Goal: Information Seeking & Learning: Learn about a topic

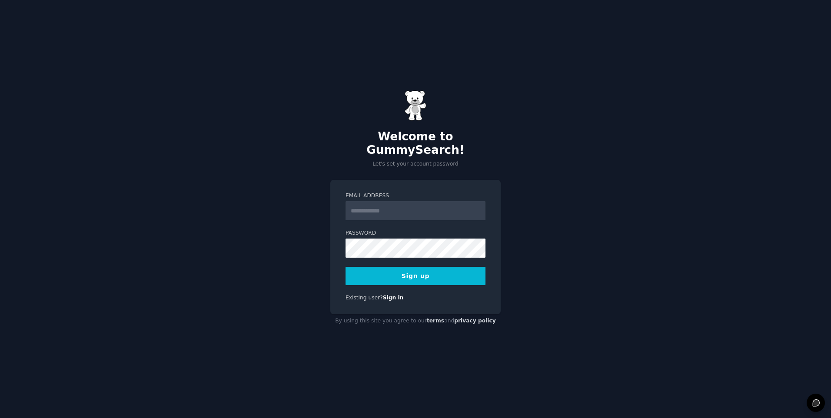
click at [395, 207] on input "Email Address" at bounding box center [416, 210] width 140 height 19
type input "**********"
click at [434, 283] on div "**********" at bounding box center [415, 247] width 170 height 134
click at [434, 271] on button "Sign up" at bounding box center [416, 276] width 140 height 18
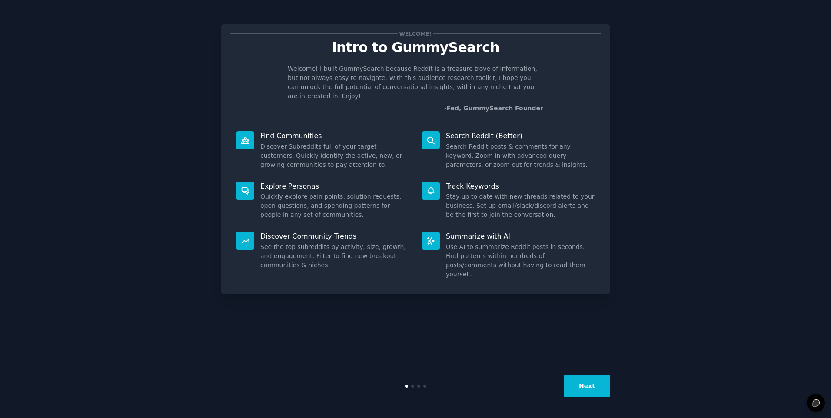
click at [433, 136] on icon at bounding box center [430, 140] width 9 height 9
click at [591, 385] on button "Next" at bounding box center [587, 386] width 47 height 21
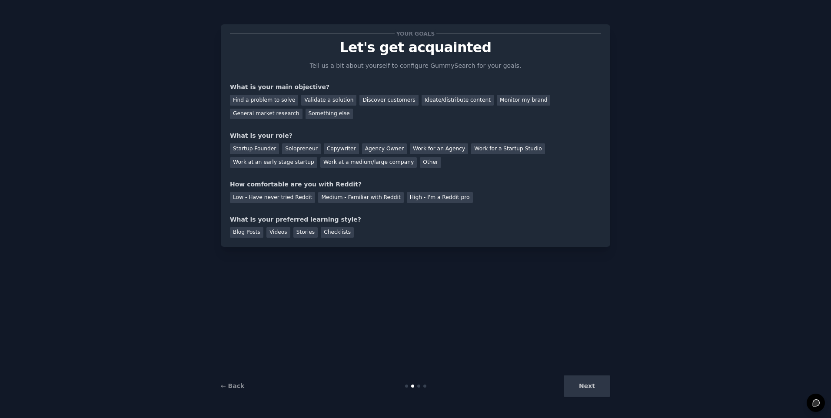
click at [563, 106] on div "Find a problem to solve Validate a solution Discover customers Ideate/distribut…" at bounding box center [415, 105] width 371 height 27
click at [303, 109] on div "General market research" at bounding box center [266, 114] width 73 height 11
click at [498, 99] on div "Monitor my brand" at bounding box center [523, 100] width 53 height 11
click at [303, 109] on div "General market research" at bounding box center [266, 114] width 73 height 11
click at [420, 163] on div "Other" at bounding box center [430, 162] width 21 height 11
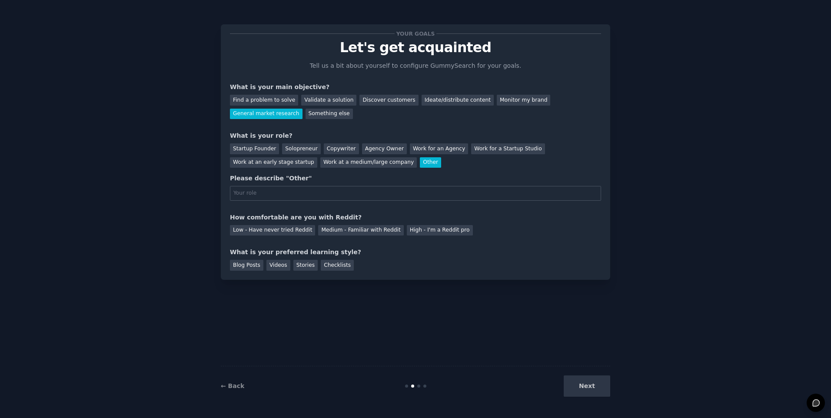
click at [420, 165] on div "Other" at bounding box center [430, 162] width 21 height 11
click at [300, 149] on div "Solopreneur" at bounding box center [301, 148] width 38 height 11
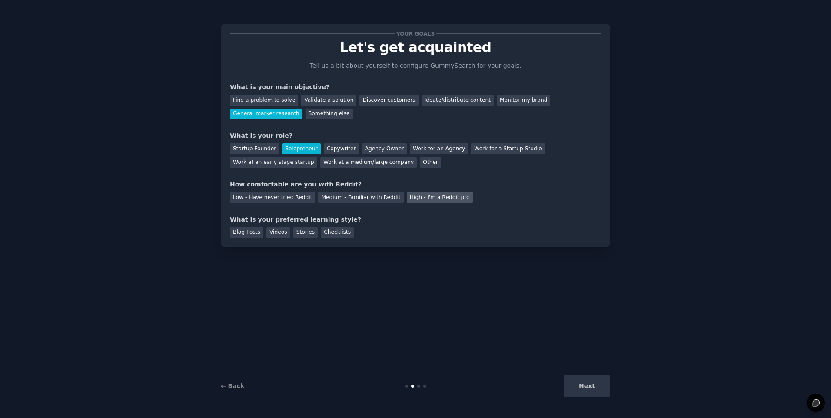
click at [407, 198] on div "High - I'm a Reddit pro" at bounding box center [440, 197] width 66 height 11
click at [368, 199] on div "Medium - Familiar with Reddit" at bounding box center [360, 197] width 85 height 11
click at [243, 236] on div "Blog Posts" at bounding box center [246, 232] width 33 height 11
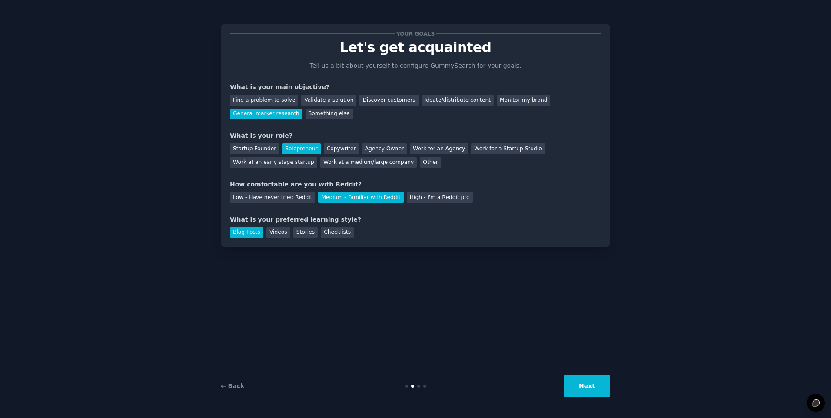
click at [587, 389] on button "Next" at bounding box center [587, 386] width 47 height 21
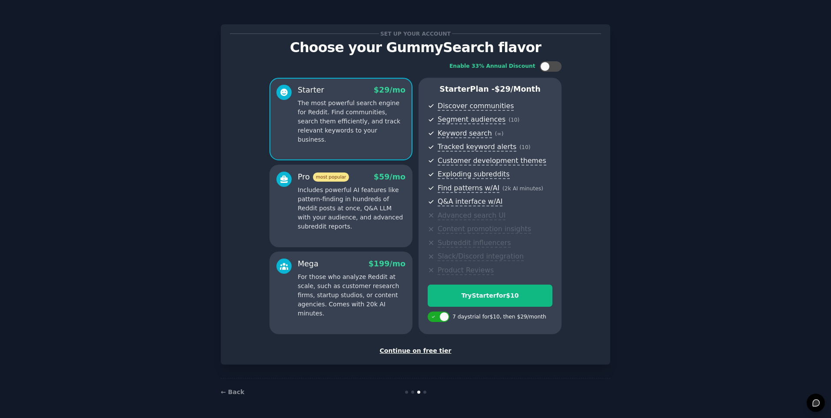
click at [430, 351] on div "Continue on free tier" at bounding box center [415, 350] width 371 height 9
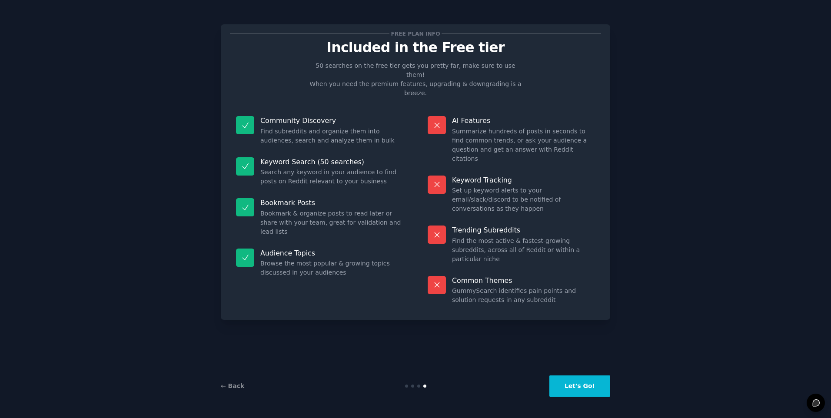
click at [591, 390] on button "Let's Go!" at bounding box center [579, 386] width 61 height 21
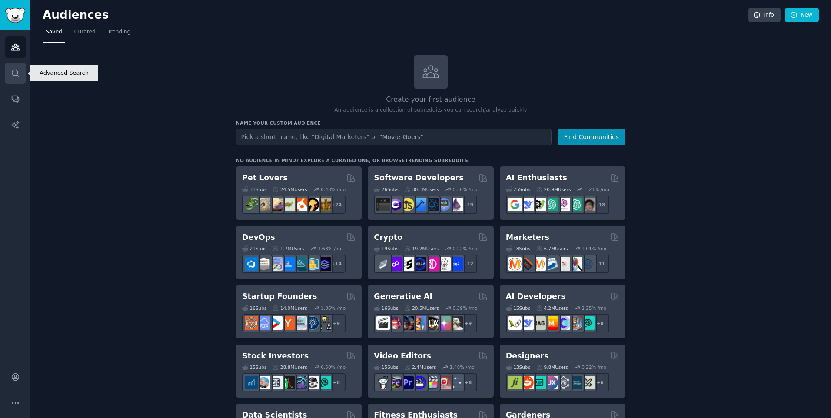
click at [15, 71] on icon "Sidebar" at bounding box center [15, 73] width 9 height 9
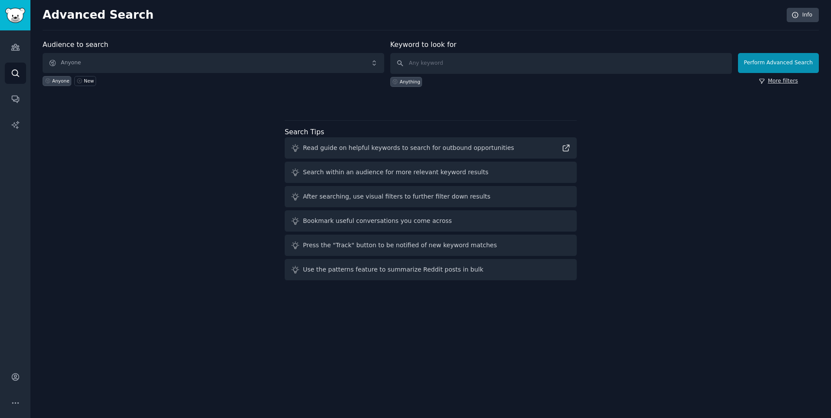
click at [789, 80] on link "More filters" at bounding box center [778, 81] width 39 height 8
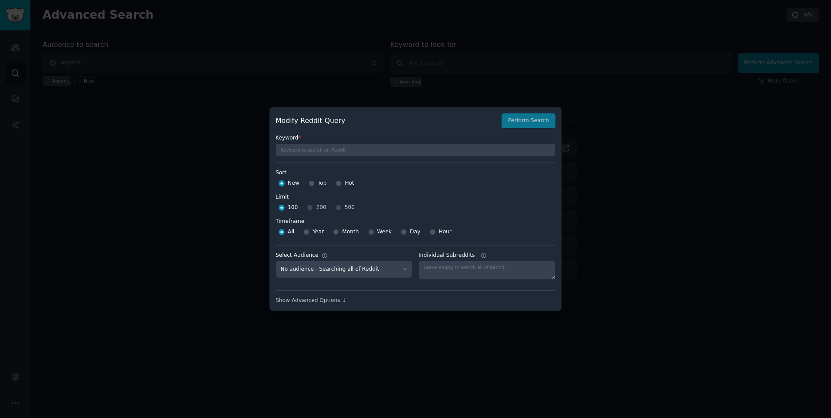
click at [306, 207] on div "100 200 500" at bounding box center [416, 208] width 280 height 14
click at [397, 269] on select "No audience - Searching all of Reddit" at bounding box center [344, 270] width 137 height 18
click at [437, 241] on div "Keyword * Sort Sort New Top Hot Limit Limit 100 200 500 Timeframe Timeframe All…" at bounding box center [416, 216] width 280 height 176
click at [336, 298] on div "Show Advanced Options ↓" at bounding box center [416, 301] width 280 height 8
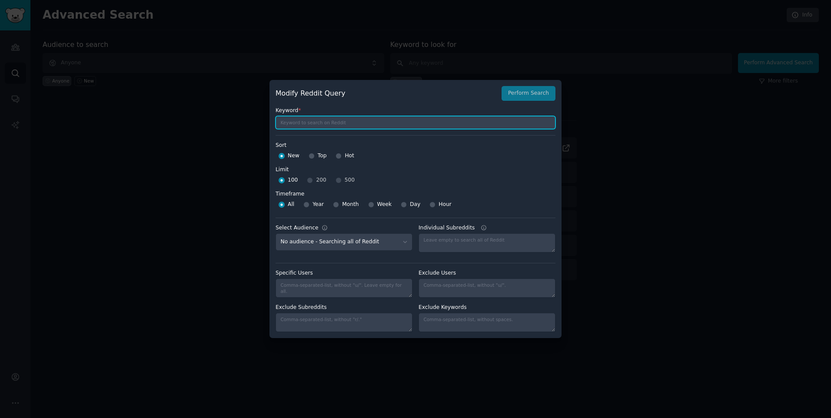
click at [344, 123] on input "text" at bounding box center [416, 122] width 280 height 13
click at [607, 123] on div at bounding box center [415, 209] width 831 height 418
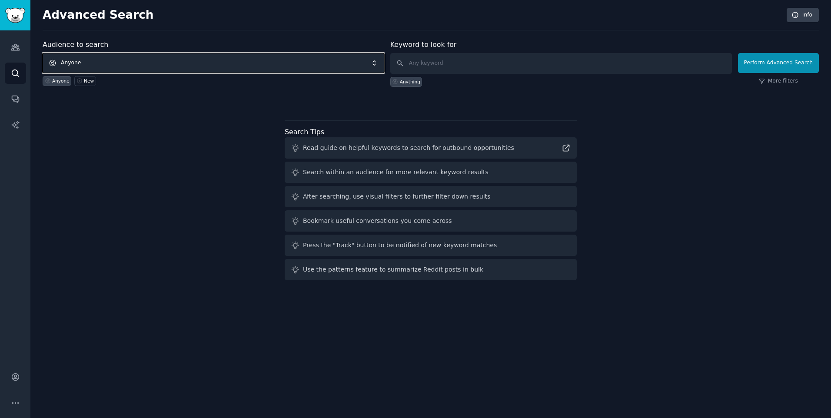
click at [335, 60] on span "Anyone" at bounding box center [214, 63] width 342 height 20
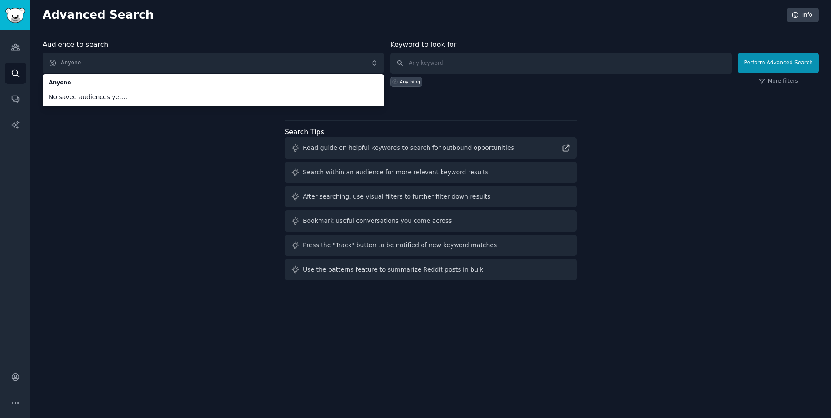
click at [519, 110] on div "Audience to search Anyone Anyone No saved audiences yet... Anyone New Keyword t…" at bounding box center [431, 162] width 776 height 244
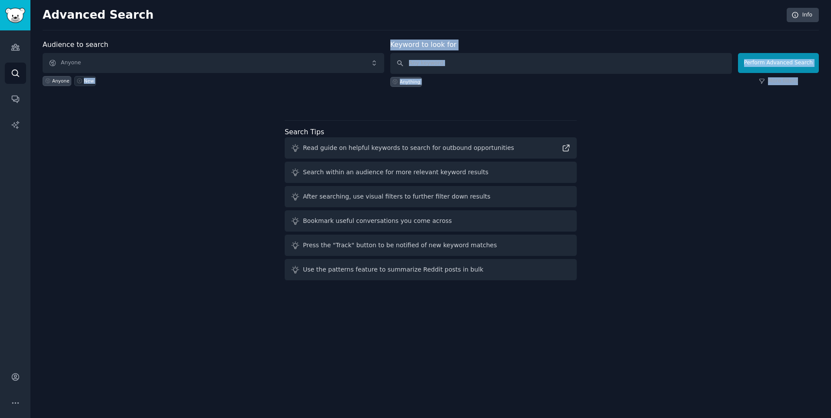
drag, startPoint x: 106, startPoint y: 94, endPoint x: 87, endPoint y: 84, distance: 21.6
click at [79, 79] on div "Audience to search Anyone Anyone New Keyword to look for Anything Perform Advan…" at bounding box center [431, 73] width 776 height 66
click at [87, 84] on link "New" at bounding box center [84, 81] width 21 height 10
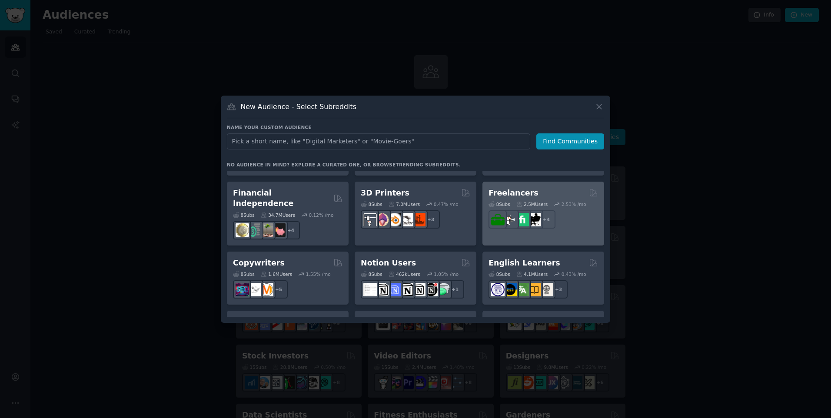
scroll to position [679, 0]
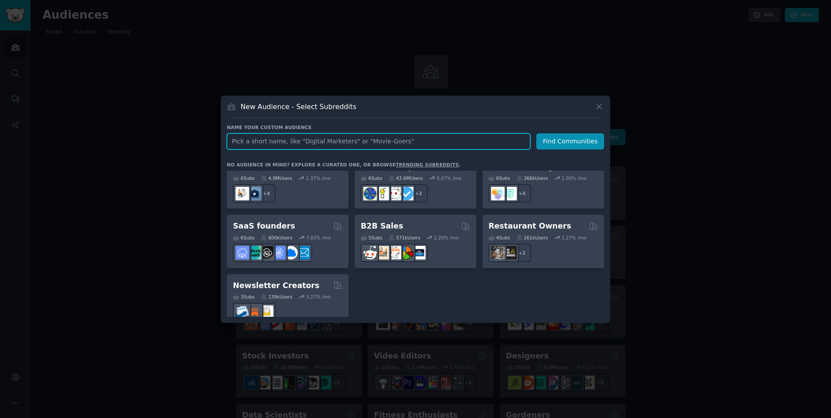
click at [454, 143] on input "text" at bounding box center [378, 141] width 303 height 16
type input "skyblock"
click button "Find Communities" at bounding box center [570, 141] width 68 height 16
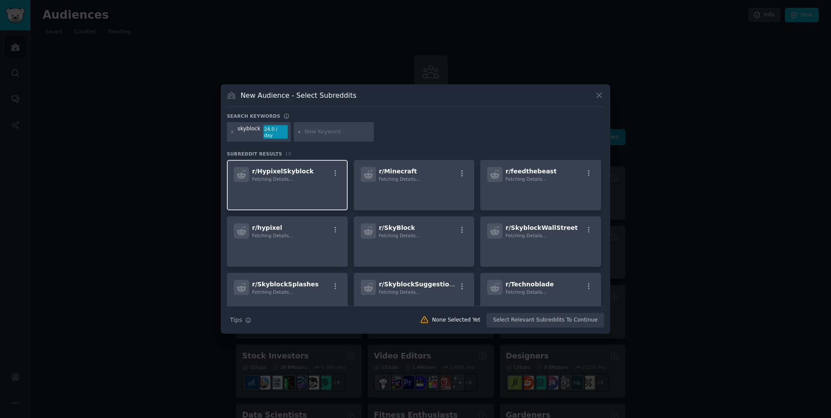
click at [310, 178] on div "r/ HypixelSkyblock Fetching Details..." at bounding box center [287, 174] width 107 height 15
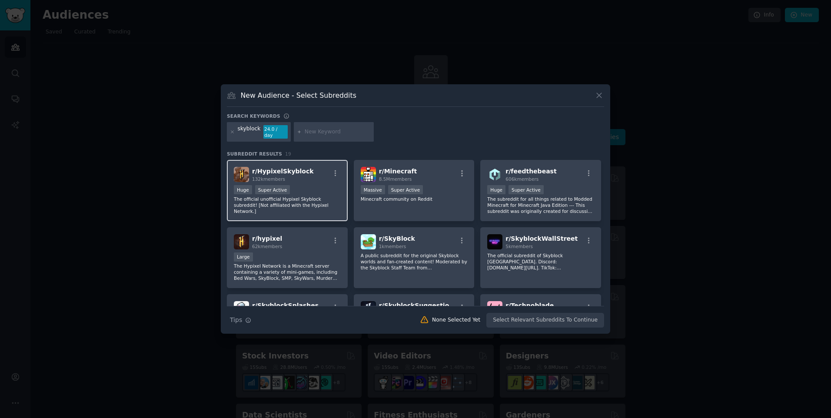
click at [295, 171] on span "r/ HypixelSkyblock" at bounding box center [283, 171] width 62 height 7
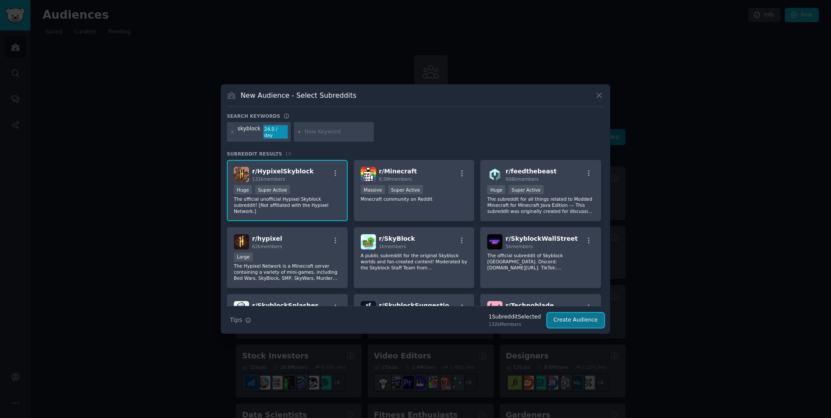
click at [582, 314] on button "Create Audience" at bounding box center [575, 320] width 57 height 15
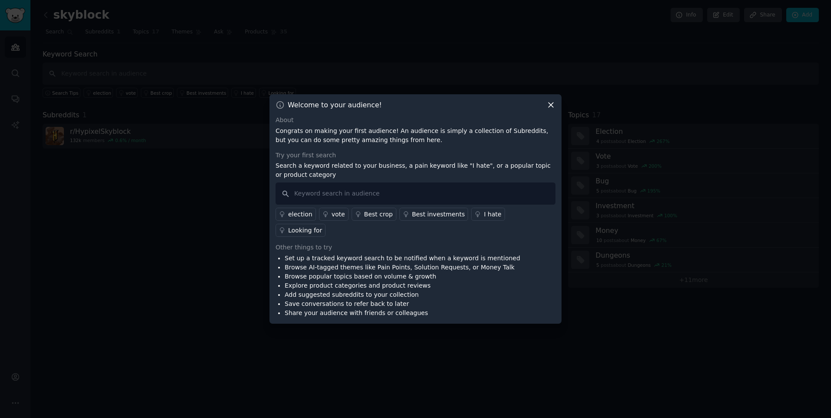
click at [551, 110] on icon at bounding box center [550, 104] width 9 height 9
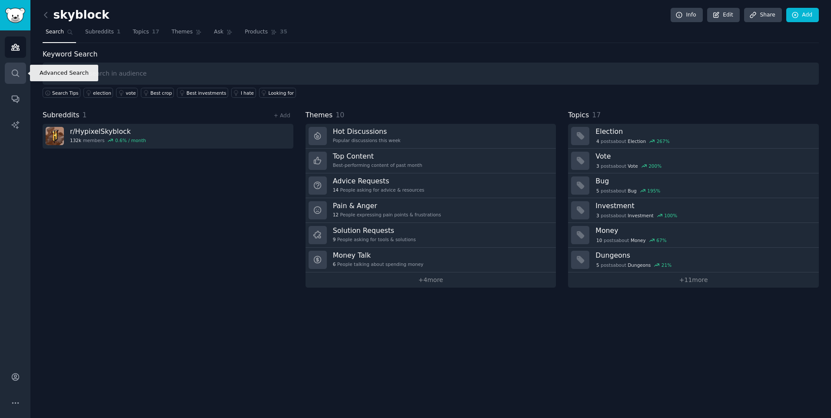
click at [19, 81] on link "Search" at bounding box center [15, 73] width 21 height 21
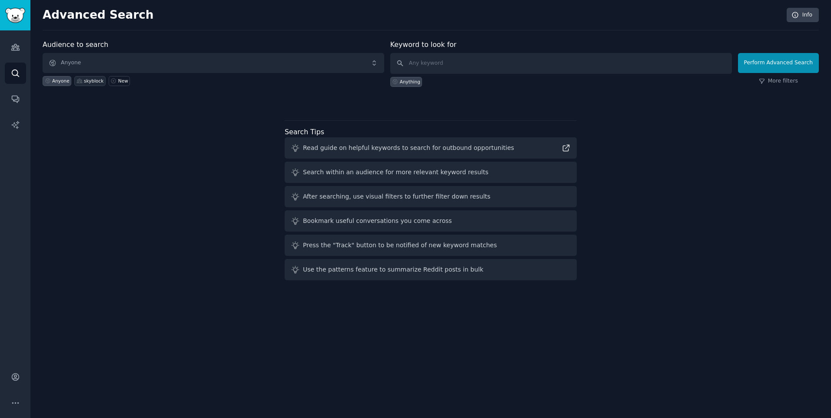
click at [77, 80] on icon at bounding box center [80, 81] width 6 height 6
click at [771, 80] on link "More filters" at bounding box center [778, 81] width 39 height 8
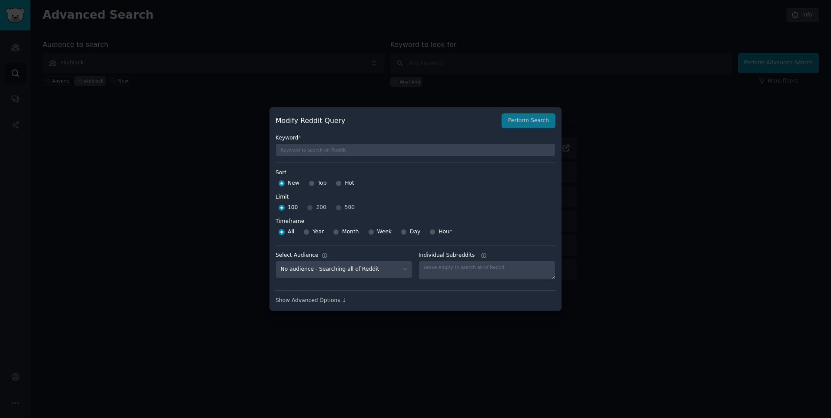
click at [329, 234] on div "All Year Month Week Day Hour" at bounding box center [416, 232] width 280 height 14
click at [334, 234] on input "Month" at bounding box center [336, 232] width 6 height 6
radio input "true"
click at [372, 233] on div at bounding box center [371, 232] width 6 height 8
click at [383, 230] on span "Week" at bounding box center [384, 232] width 15 height 8
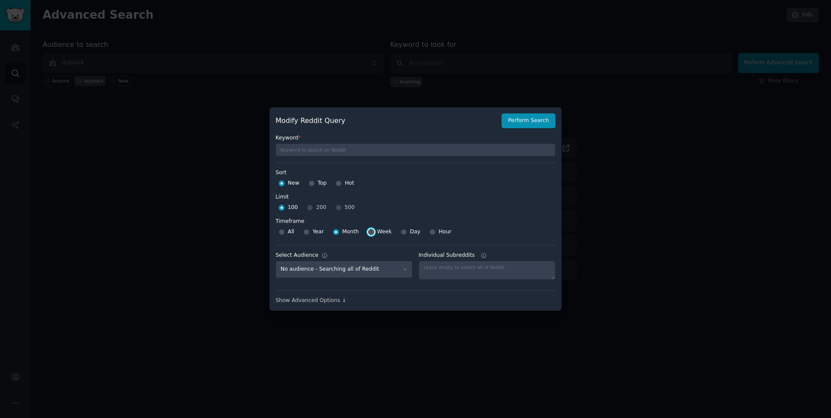
click at [374, 230] on input "Week" at bounding box center [371, 232] width 6 height 6
radio input "true"
click at [410, 231] on span "Day" at bounding box center [415, 232] width 10 height 8
click at [407, 231] on input "Day" at bounding box center [404, 232] width 6 height 6
radio input "true"
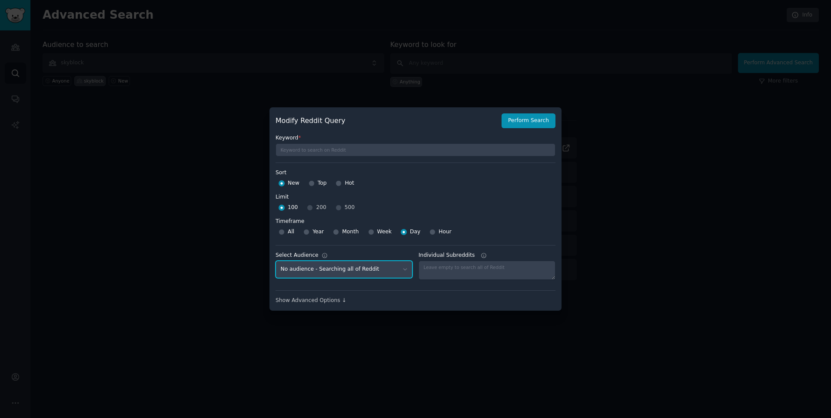
click at [347, 268] on select "No audience - Searching all of Reddit skyblock - 1 Subreddit" at bounding box center [344, 270] width 137 height 18
select select "589e6f161a"
click at [276, 261] on select "No audience - Searching all of Reddit skyblock - 1 Subreddit" at bounding box center [344, 270] width 137 height 18
click at [319, 300] on div "Show Advanced Options ↓" at bounding box center [416, 301] width 280 height 8
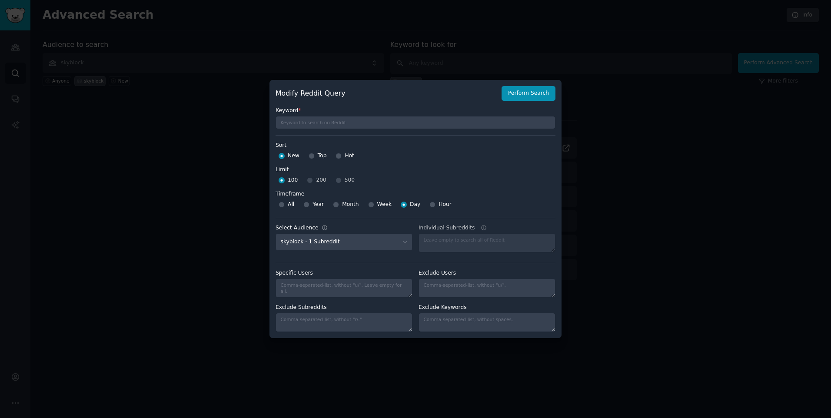
click at [587, 146] on div at bounding box center [415, 209] width 831 height 418
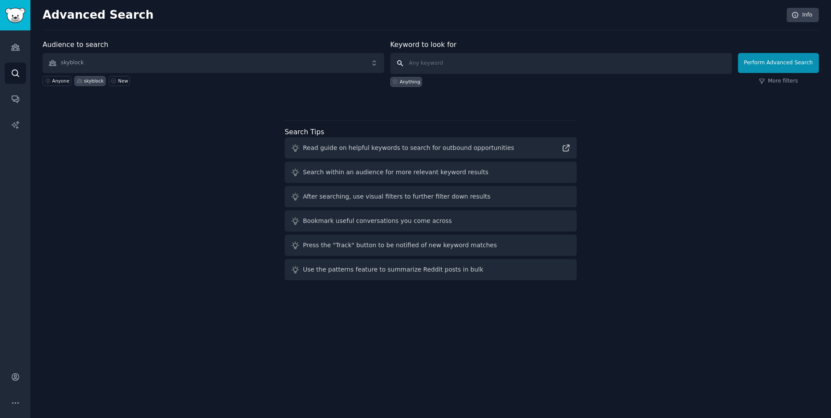
click at [655, 61] on input "text" at bounding box center [561, 63] width 342 height 21
type input "[PERSON_NAME]"
click at [759, 81] on div "More filters" at bounding box center [778, 81] width 81 height 8
click at [771, 80] on link "More filters" at bounding box center [778, 81] width 39 height 8
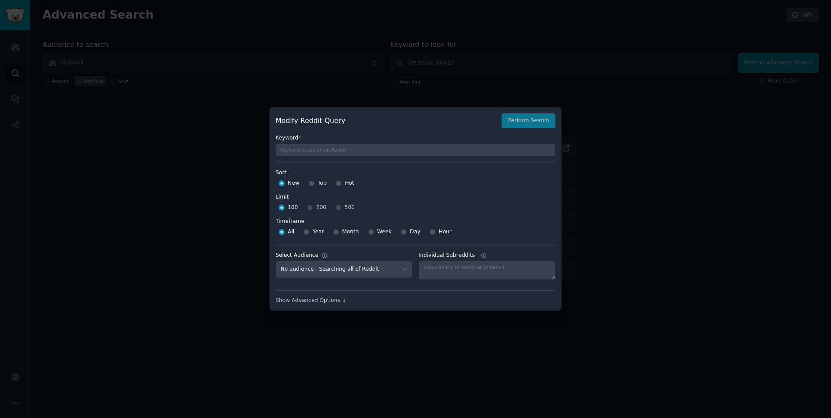
click at [319, 232] on span "Year" at bounding box center [318, 232] width 11 height 8
click at [309, 232] on input "Year" at bounding box center [306, 232] width 6 height 6
radio input "true"
click at [547, 123] on button "Perform Search" at bounding box center [529, 120] width 54 height 15
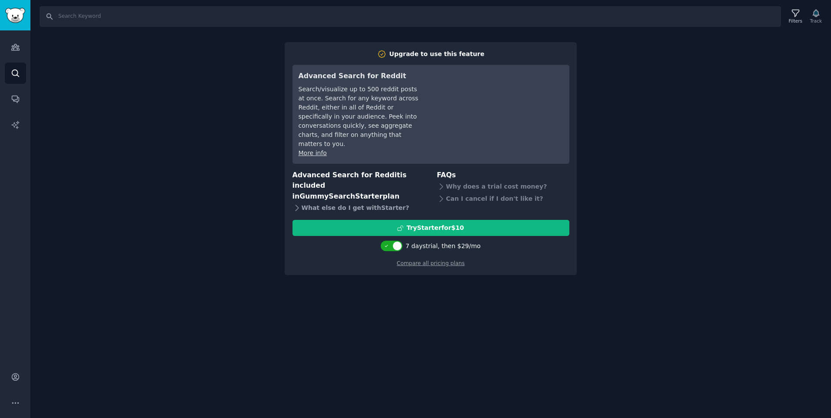
click at [322, 202] on div "What else do I get with Starter ?" at bounding box center [359, 208] width 133 height 12
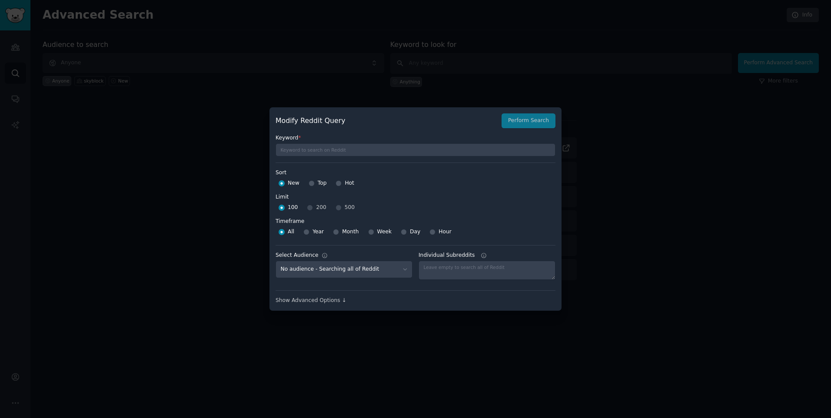
click at [592, 183] on div at bounding box center [415, 209] width 831 height 418
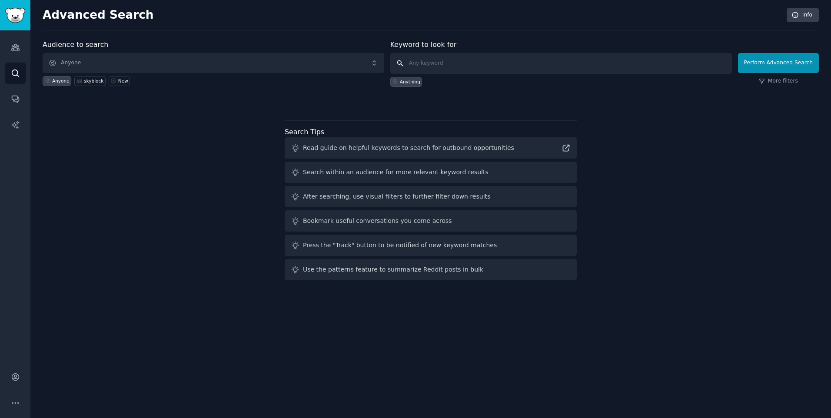
click at [442, 67] on input "text" at bounding box center [561, 63] width 342 height 21
click at [14, 55] on link "Audiences" at bounding box center [15, 47] width 21 height 21
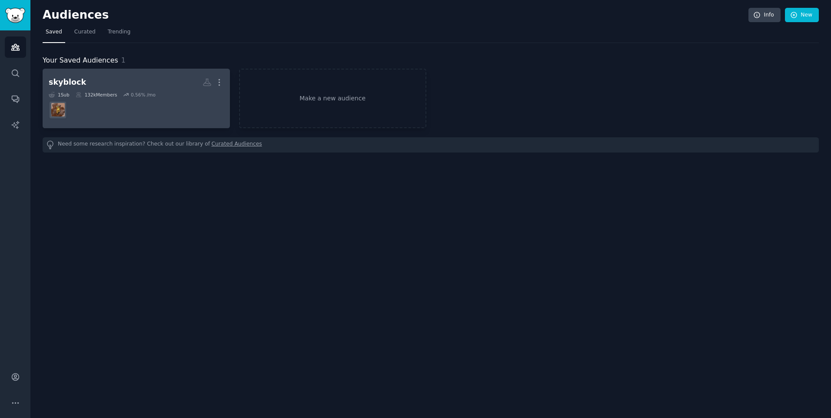
click at [171, 109] on dd at bounding box center [136, 110] width 175 height 24
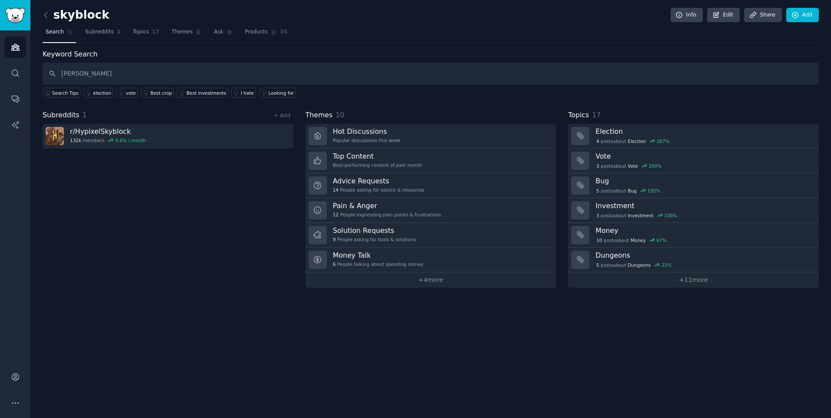
type input "[PERSON_NAME]"
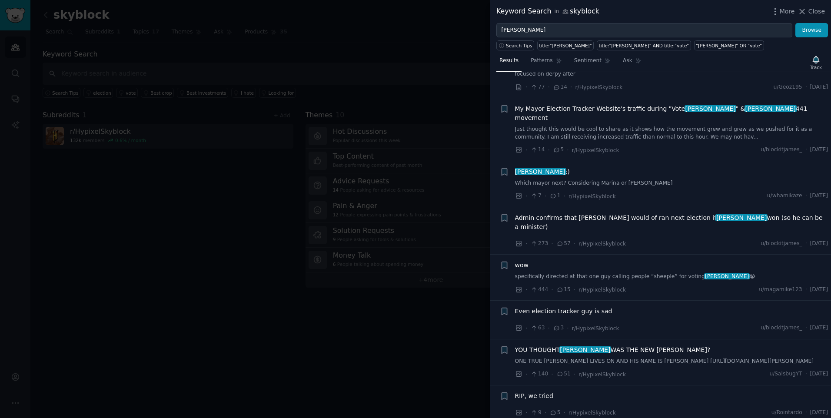
scroll to position [1101, 0]
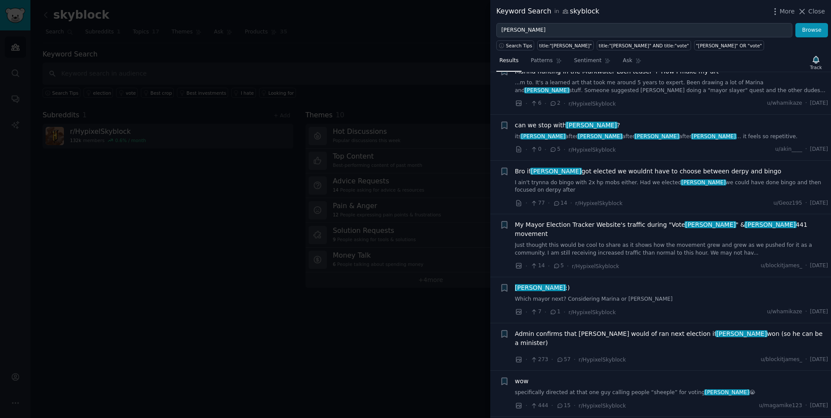
drag, startPoint x: 825, startPoint y: 193, endPoint x: 517, endPoint y: 181, distance: 308.4
copy ul "ro if diaz got elected we wouldnt have to choose between derpy and bingo I ain'…"
click at [497, 122] on li "+ can we stop with diaz ? its diaz after diaz after diaz after diaz … it feels …" at bounding box center [660, 138] width 341 height 46
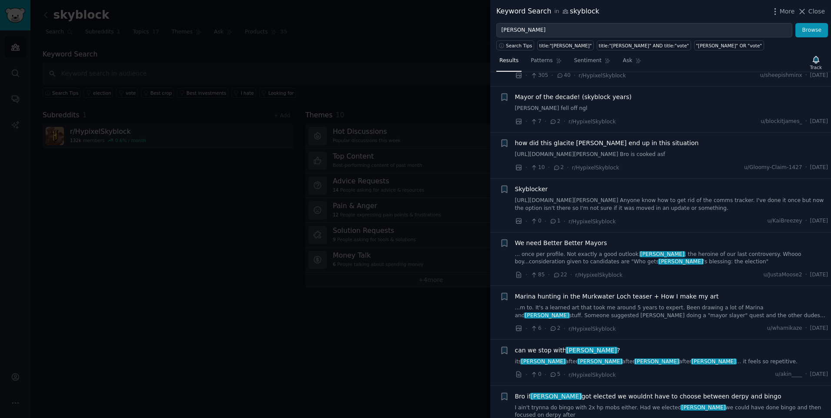
scroll to position [869, 0]
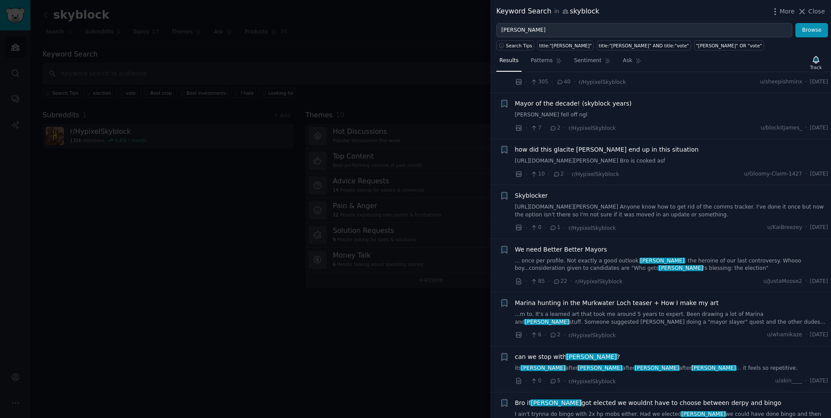
click at [533, 200] on span "Skyblocker" at bounding box center [531, 195] width 33 height 9
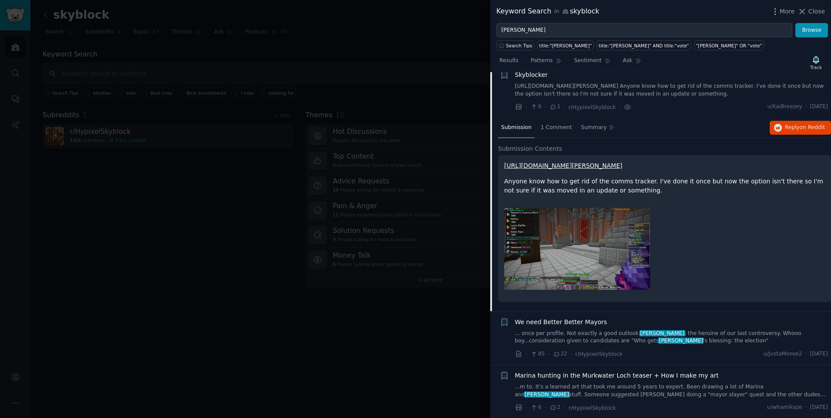
scroll to position [932, 0]
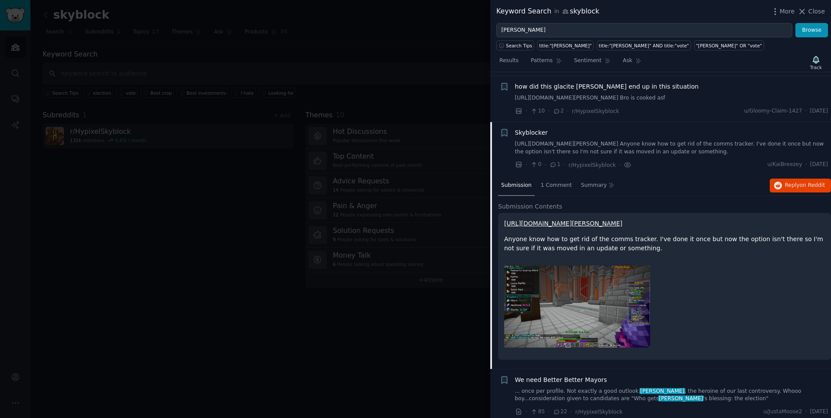
click at [522, 137] on span "Skyblocker" at bounding box center [531, 132] width 33 height 9
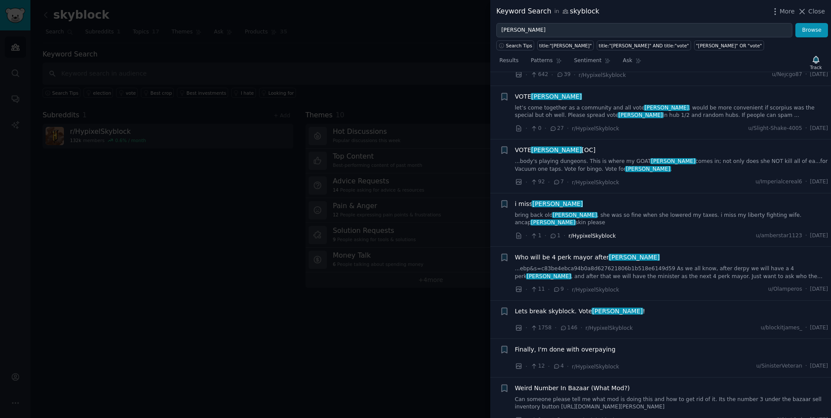
scroll to position [2207, 0]
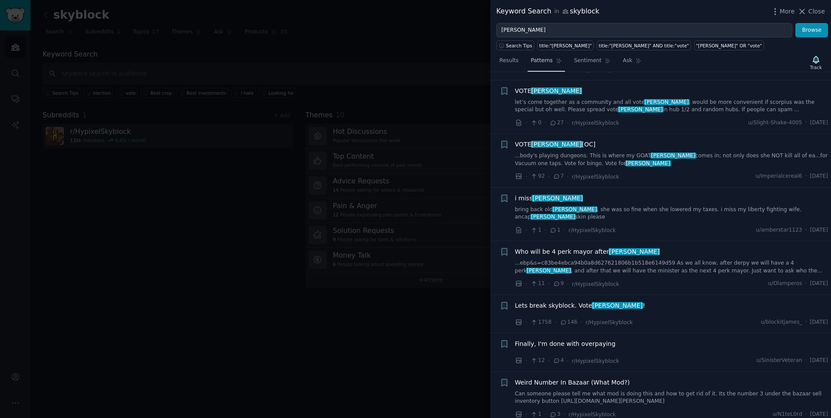
click at [539, 63] on span "Patterns" at bounding box center [542, 61] width 22 height 8
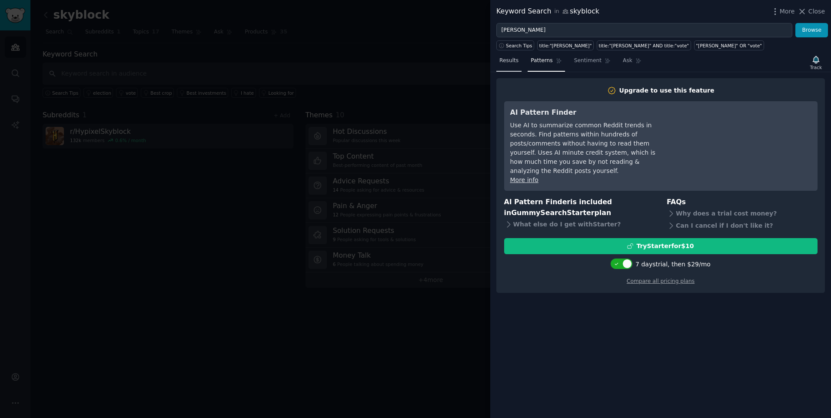
click at [511, 64] on span "Results" at bounding box center [508, 61] width 19 height 8
click at [509, 64] on span "Results" at bounding box center [508, 61] width 19 height 8
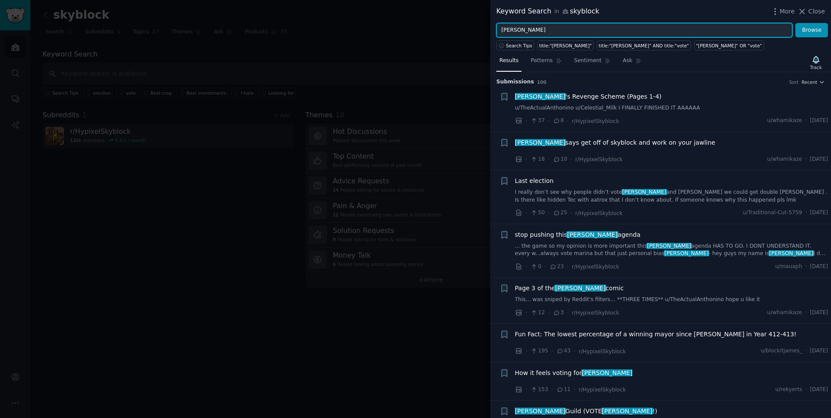
click at [596, 30] on input "[PERSON_NAME]" at bounding box center [644, 30] width 296 height 15
click at [785, 10] on span "More" at bounding box center [787, 11] width 15 height 9
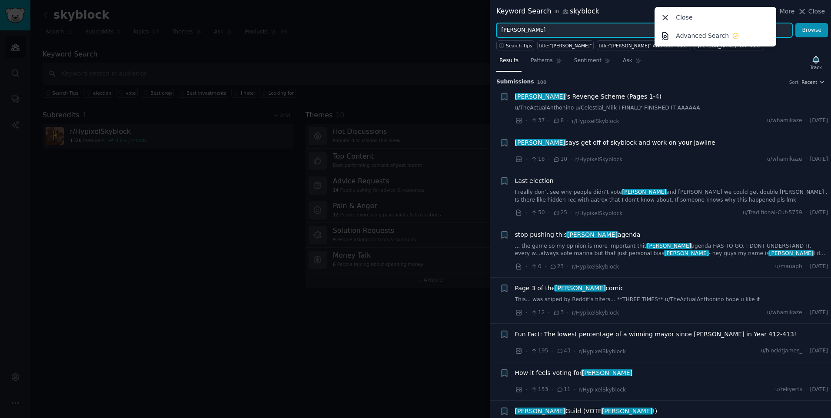
click at [595, 28] on input "[PERSON_NAME]" at bounding box center [644, 30] width 296 height 15
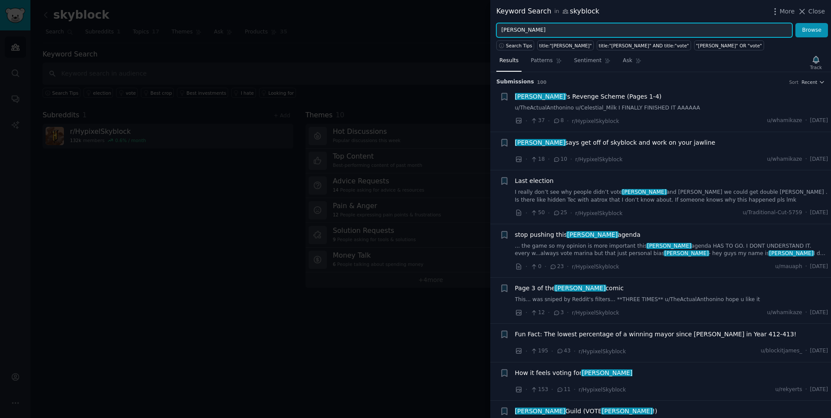
type input "[PERSON_NAME]"
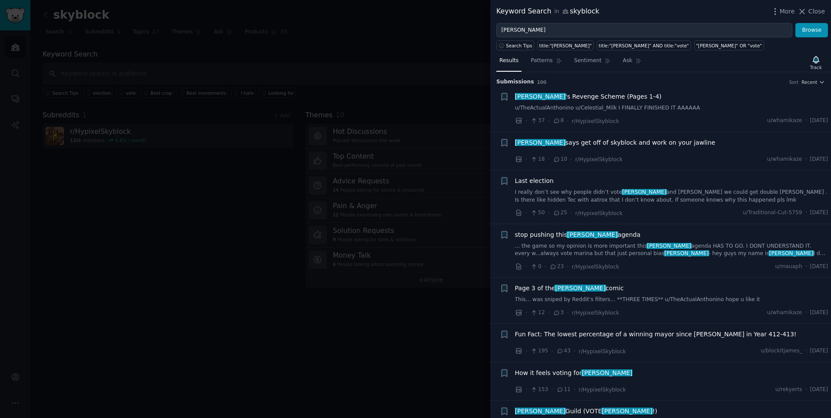
click at [541, 96] on span "diaz 's Revenge Scheme (Pages 1-4)" at bounding box center [588, 96] width 147 height 9
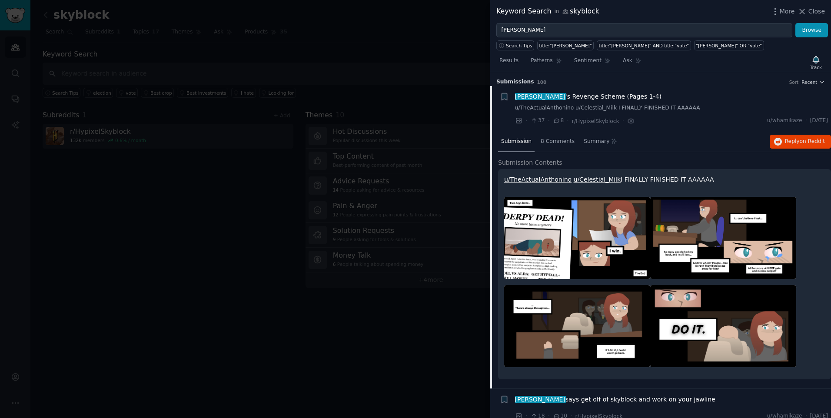
scroll to position [14, 0]
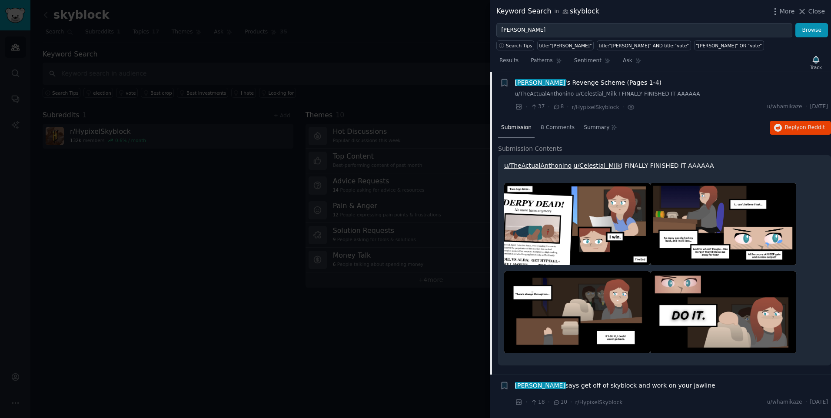
click at [584, 81] on span "diaz 's Revenge Scheme (Pages 1-4)" at bounding box center [588, 82] width 147 height 9
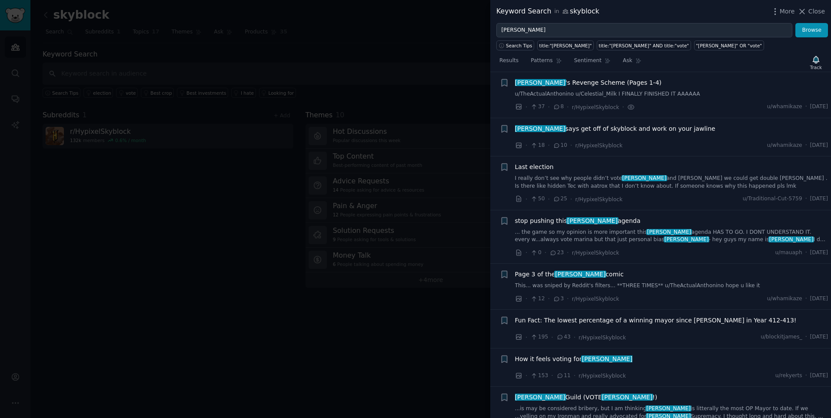
drag, startPoint x: 698, startPoint y: 95, endPoint x: 719, endPoint y: 99, distance: 21.2
click at [698, 95] on link "u/TheActualAnthonino u/Celestial_Milk I FINALLY FINISHED IT AAAAAA" at bounding box center [671, 94] width 313 height 8
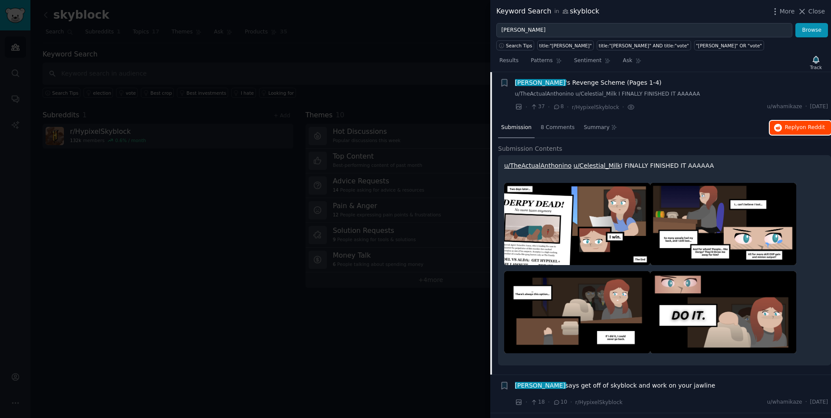
click at [806, 123] on button "Reply on Reddit" at bounding box center [800, 128] width 61 height 14
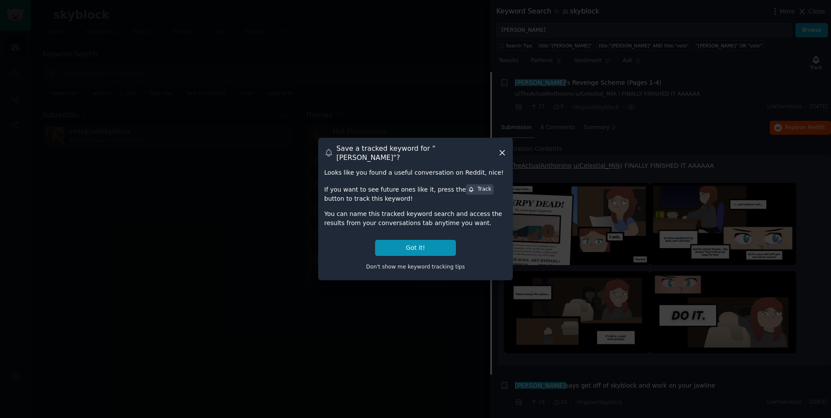
click at [505, 151] on icon at bounding box center [502, 152] width 9 height 9
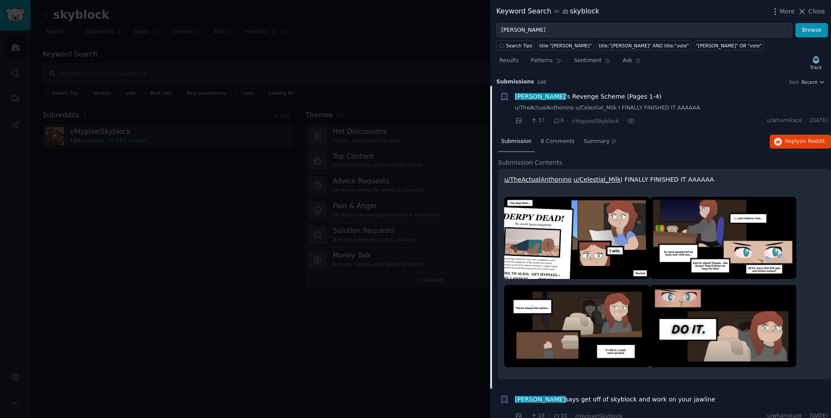
click at [566, 98] on span "diaz 's Revenge Scheme (Pages 1-4)" at bounding box center [588, 96] width 147 height 9
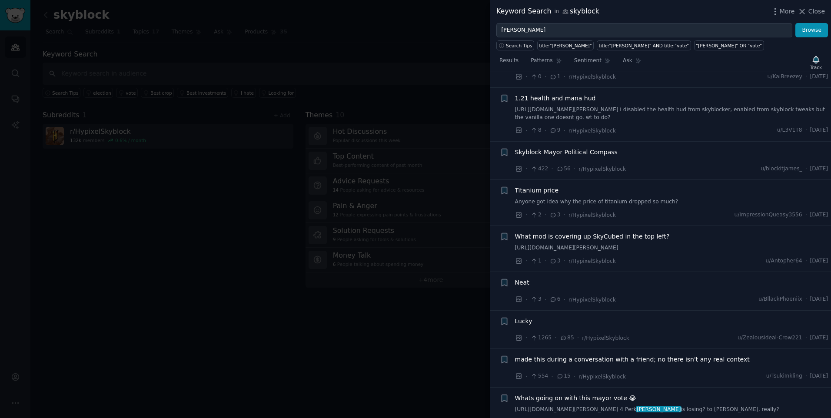
scroll to position [3651, 0]
drag, startPoint x: 619, startPoint y: 149, endPoint x: 509, endPoint y: 157, distance: 109.8
click at [509, 157] on div "+ Skyblock Mayor Political Compass · 422 · 56 · r/HypixelSkyblock u/blockitjame…" at bounding box center [664, 159] width 329 height 26
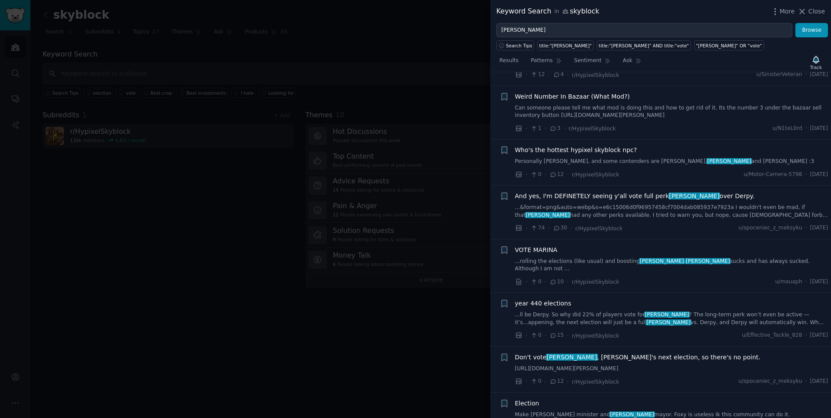
scroll to position [2492, 0]
click at [485, 179] on div at bounding box center [415, 209] width 831 height 418
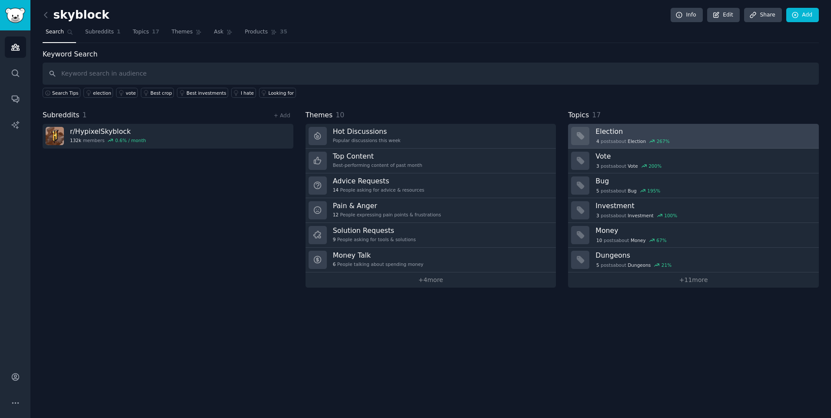
click at [637, 133] on h3 "Election" at bounding box center [703, 131] width 217 height 9
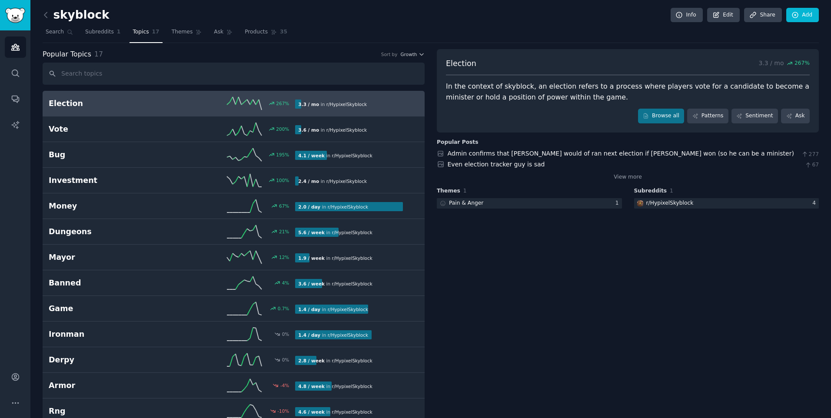
click at [267, 74] on input "text" at bounding box center [234, 74] width 382 height 22
click at [221, 73] on input "text" at bounding box center [234, 74] width 382 height 22
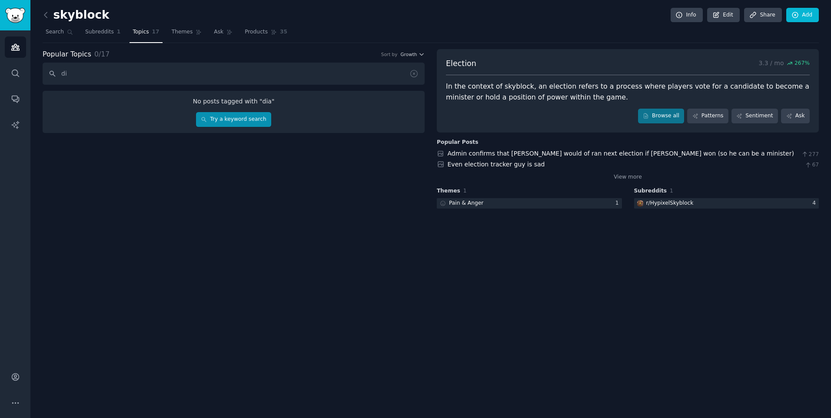
type input "d"
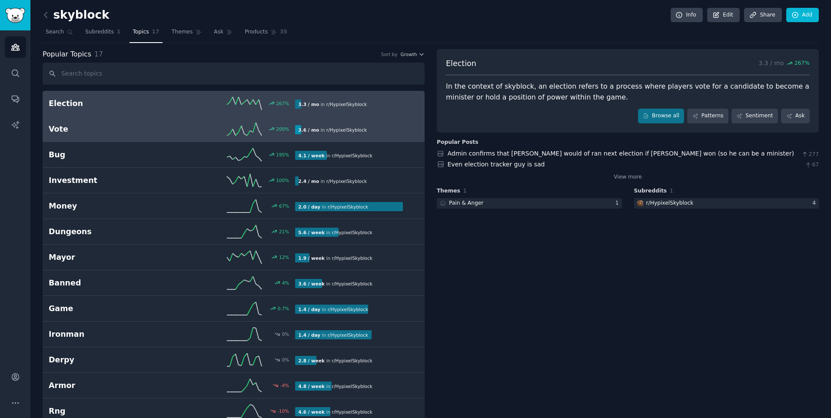
click at [257, 134] on icon at bounding box center [244, 129] width 35 height 13
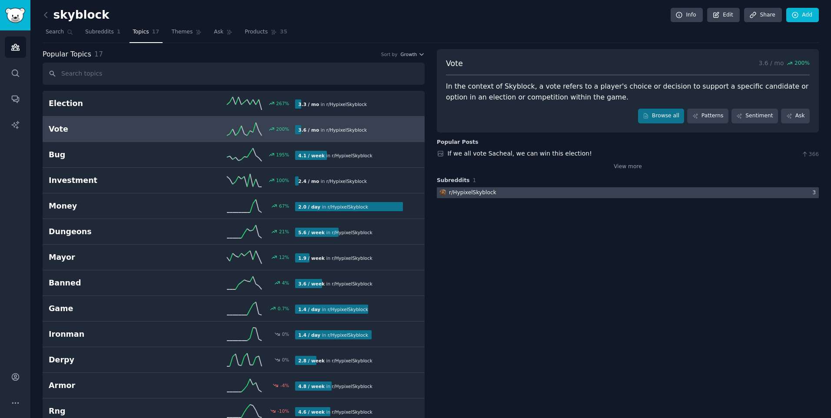
click at [549, 190] on div at bounding box center [628, 192] width 382 height 11
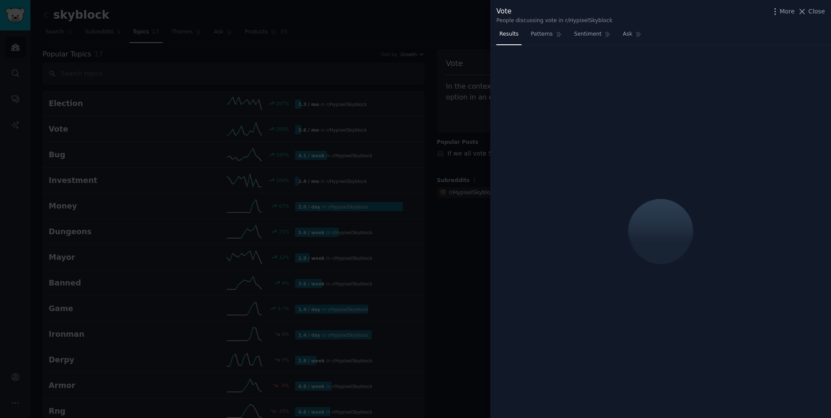
click at [465, 113] on div at bounding box center [415, 209] width 831 height 418
click at [815, 11] on span "Close" at bounding box center [816, 11] width 17 height 9
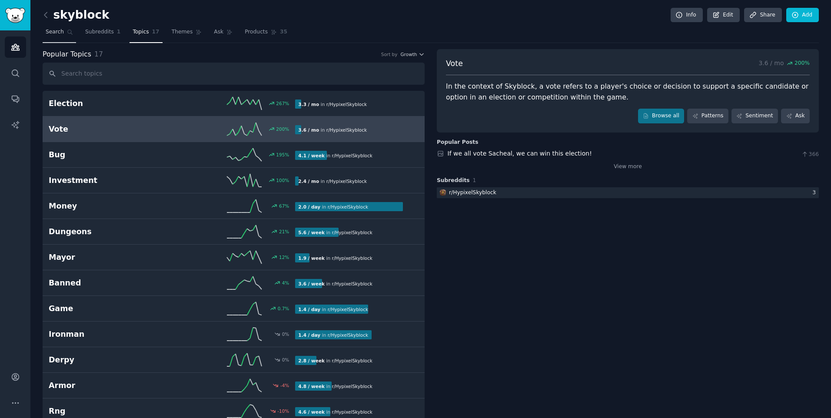
click at [58, 36] on link "Search" at bounding box center [59, 34] width 33 height 18
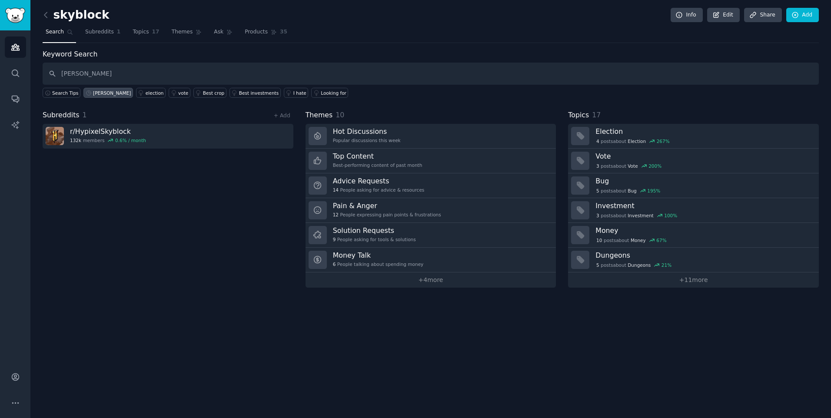
type input "[PERSON_NAME]"
click at [93, 93] on div "[PERSON_NAME]" at bounding box center [112, 93] width 38 height 6
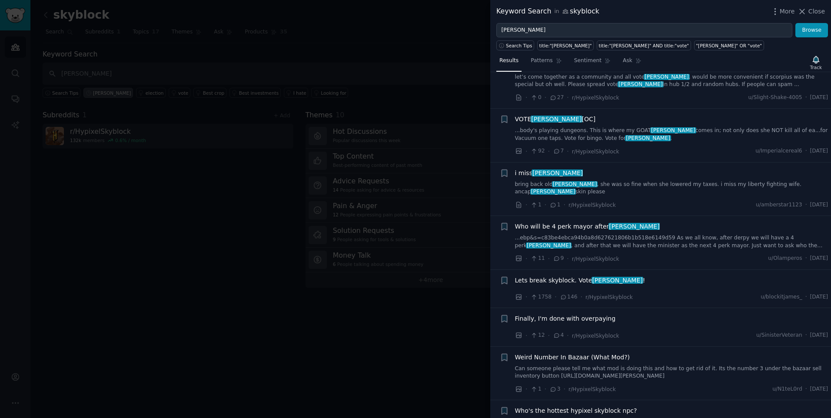
scroll to position [2260, 0]
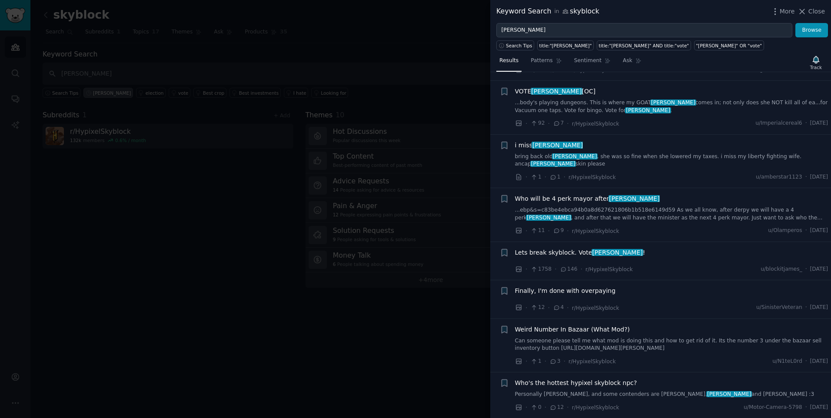
click at [575, 248] on span "Lets break skyblock. Vote diaz !" at bounding box center [580, 252] width 130 height 9
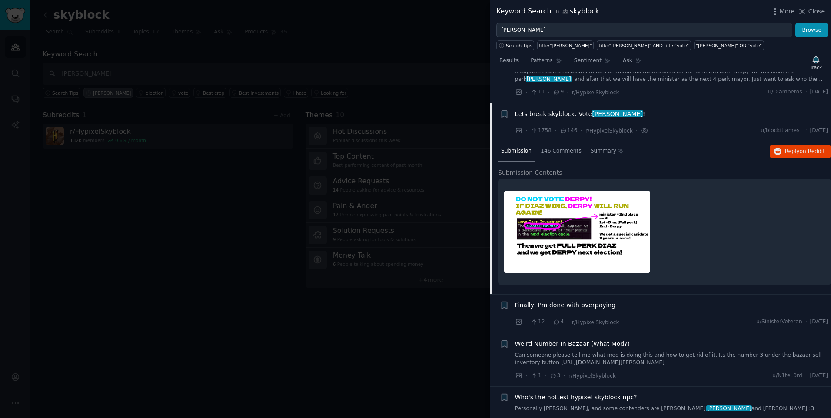
scroll to position [2410, 0]
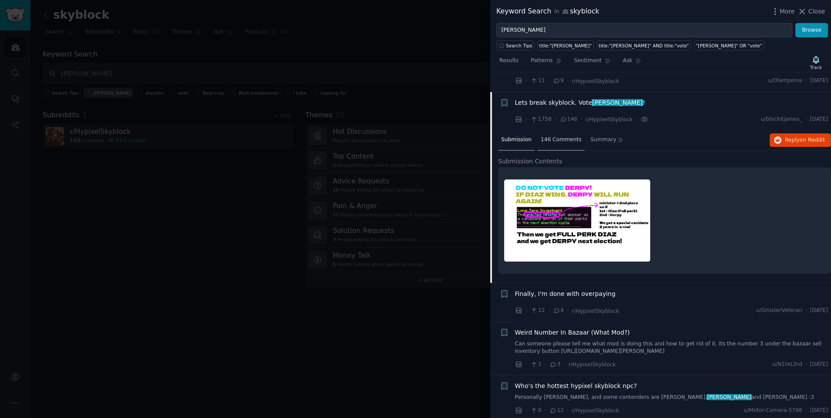
click at [549, 136] on span "146 Comments" at bounding box center [561, 140] width 41 height 8
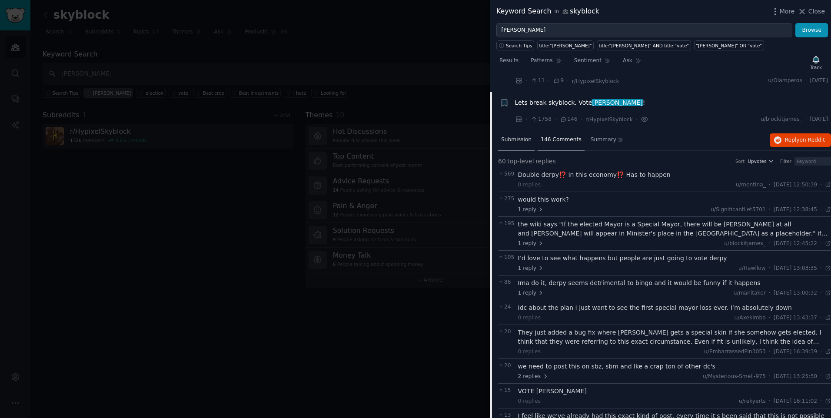
click at [526, 130] on div "Submission" at bounding box center [516, 140] width 37 height 21
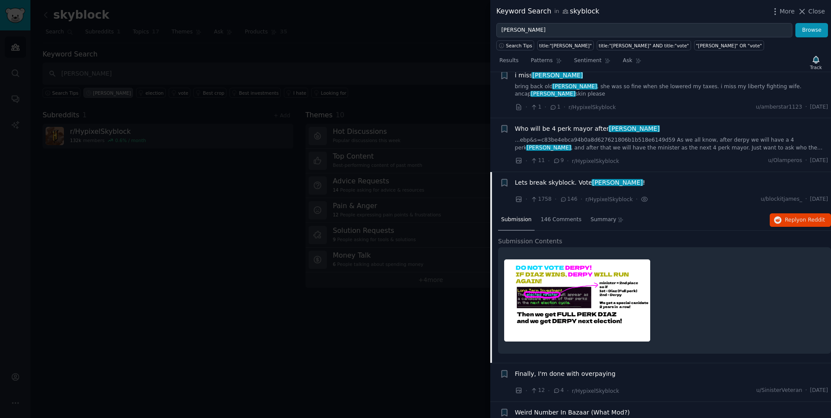
scroll to position [2294, 0]
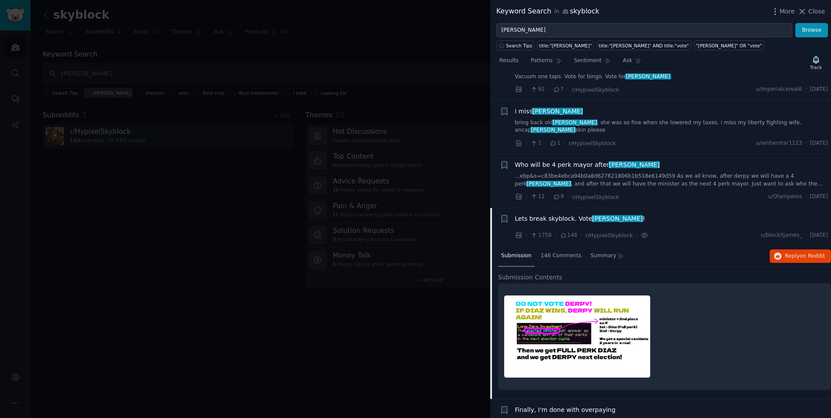
click at [669, 160] on div "Who will be 4 perk mayor after diaz" at bounding box center [671, 164] width 313 height 9
click at [564, 160] on span "Who will be 4 perk mayor after diaz" at bounding box center [587, 164] width 145 height 9
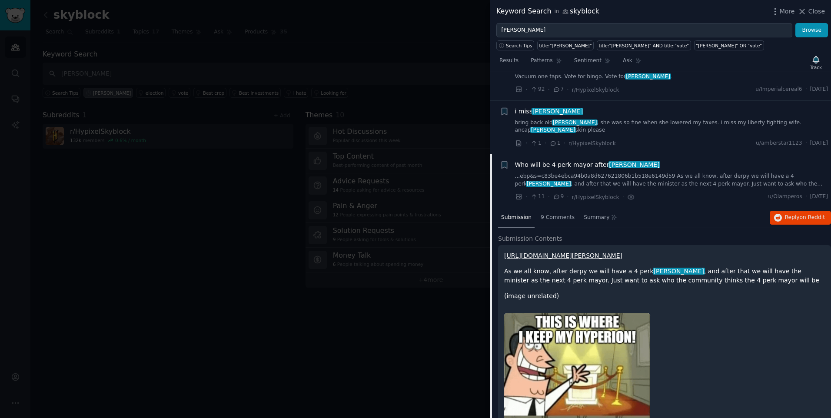
scroll to position [2357, 0]
